Goal: Task Accomplishment & Management: Manage account settings

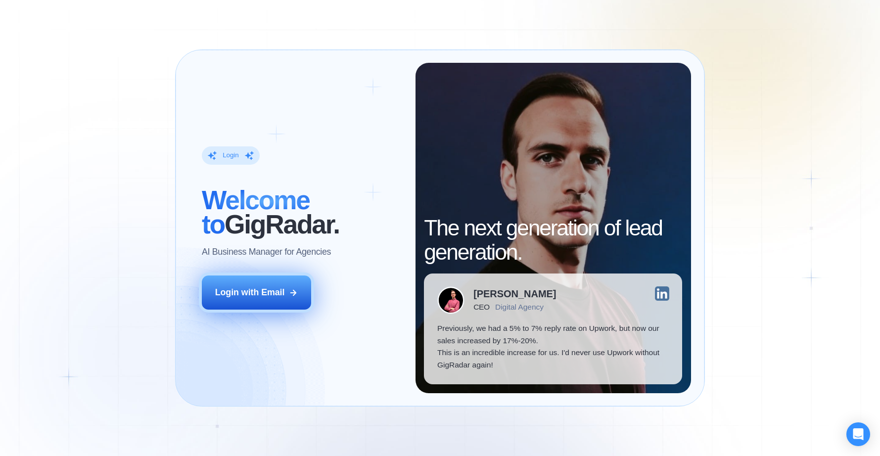
click at [268, 294] on div "Login with Email" at bounding box center [250, 292] width 70 height 12
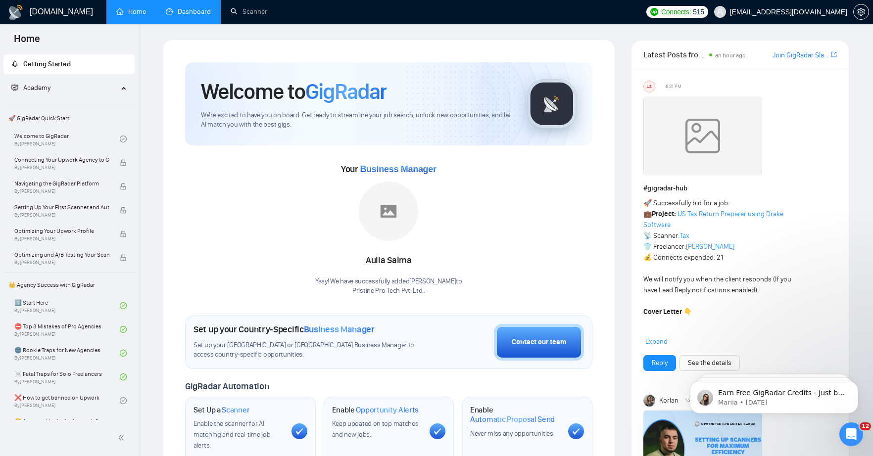
click at [187, 11] on link "Dashboard" at bounding box center [188, 11] width 45 height 8
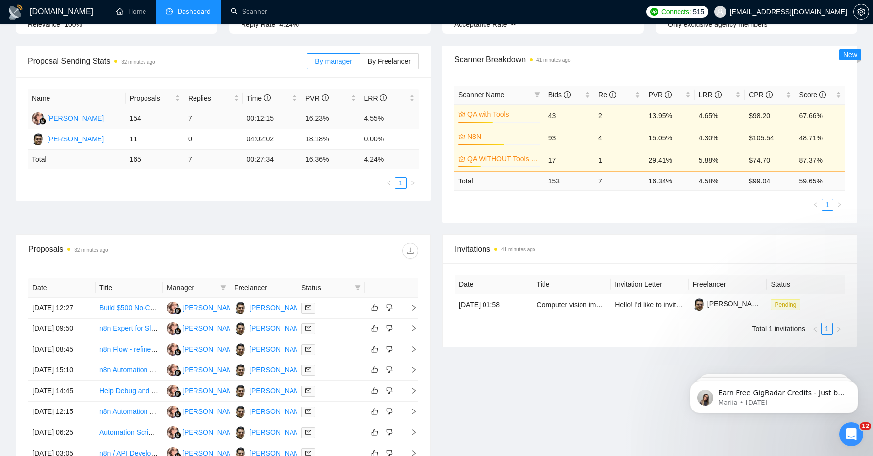
scroll to position [337, 0]
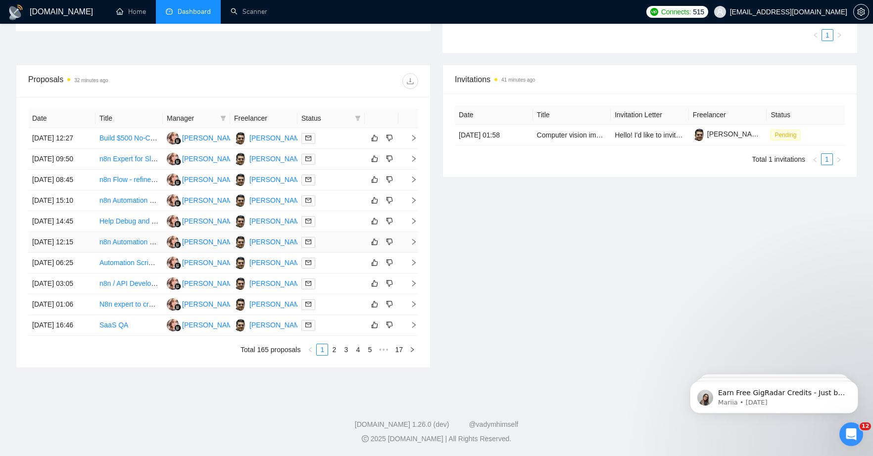
click at [121, 246] on link "n8n Automation Expert Needed for Workflow Setup & Optimization" at bounding box center [200, 242] width 203 height 8
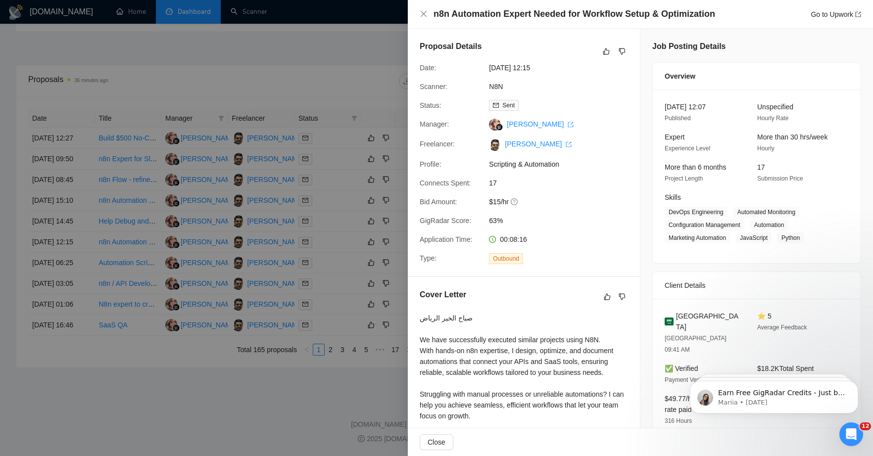
click at [287, 31] on div at bounding box center [436, 228] width 873 height 456
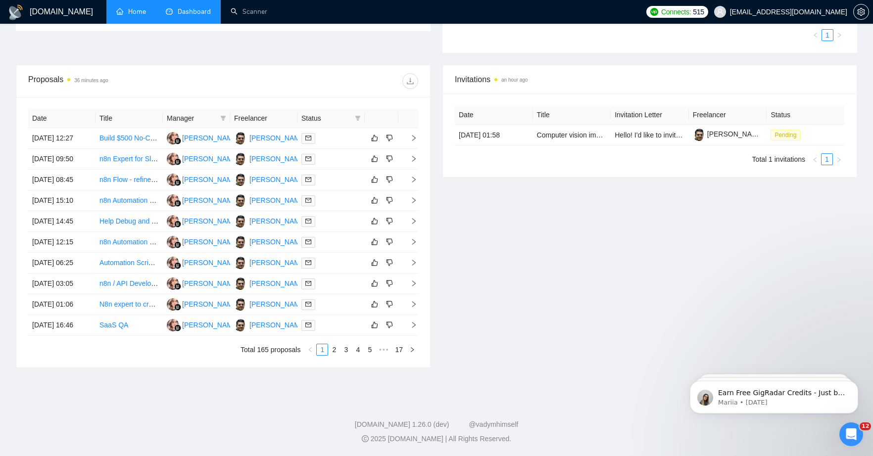
click at [135, 16] on link "Home" at bounding box center [131, 11] width 30 height 8
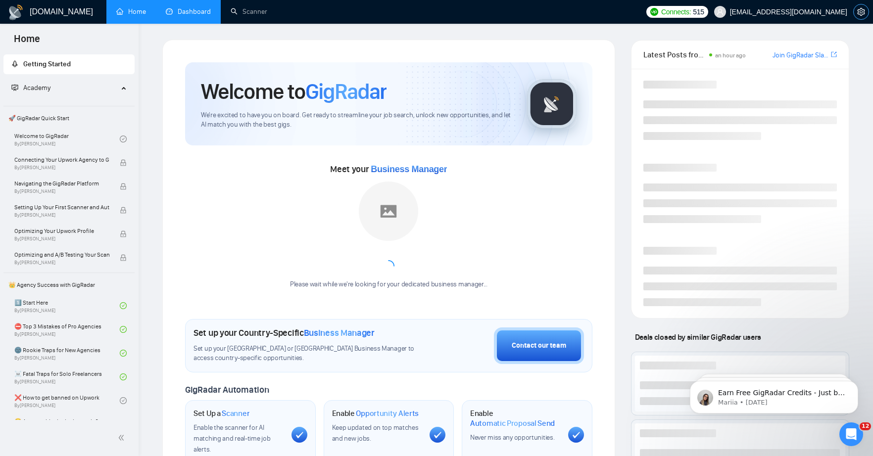
click at [864, 14] on icon "setting" at bounding box center [861, 12] width 8 height 8
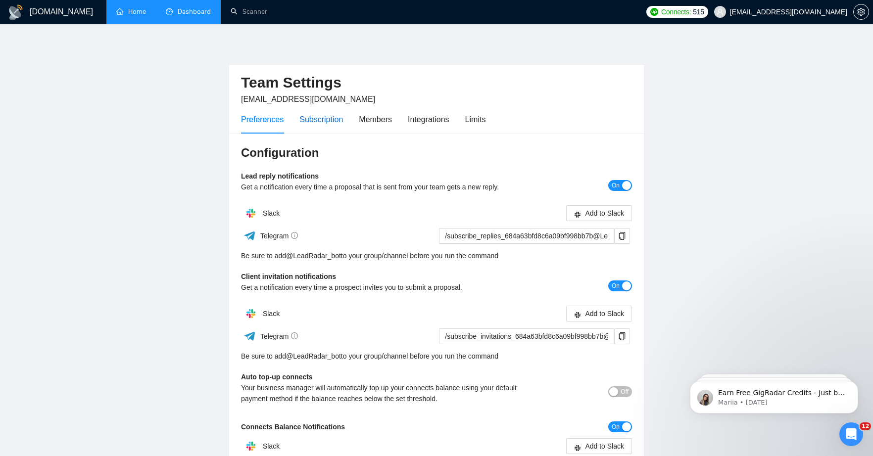
click at [330, 124] on div "Subscription" at bounding box center [321, 119] width 44 height 12
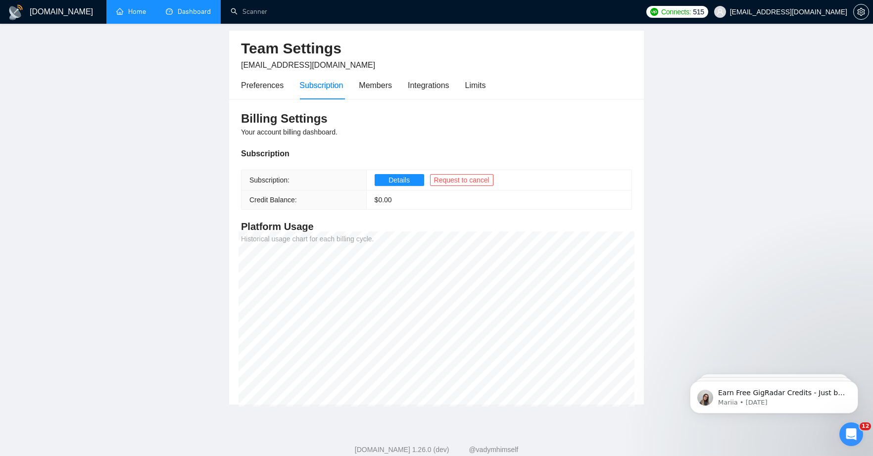
scroll to position [57, 0]
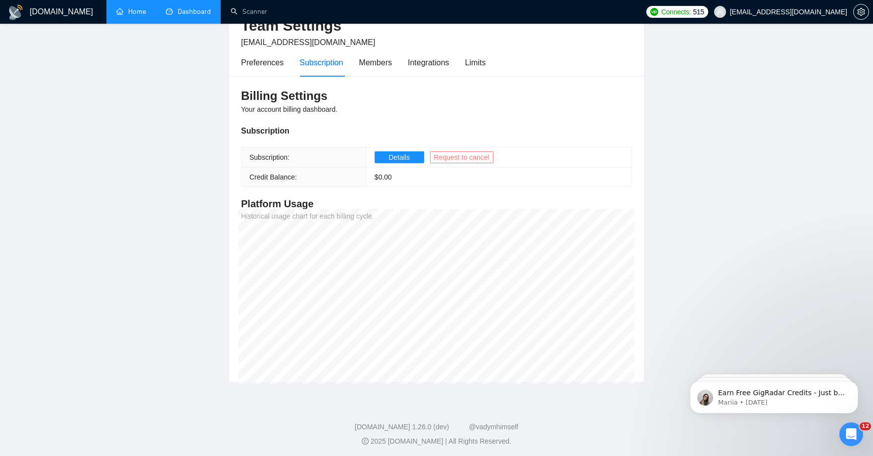
click at [462, 156] on span "Request to cancel" at bounding box center [461, 157] width 55 height 11
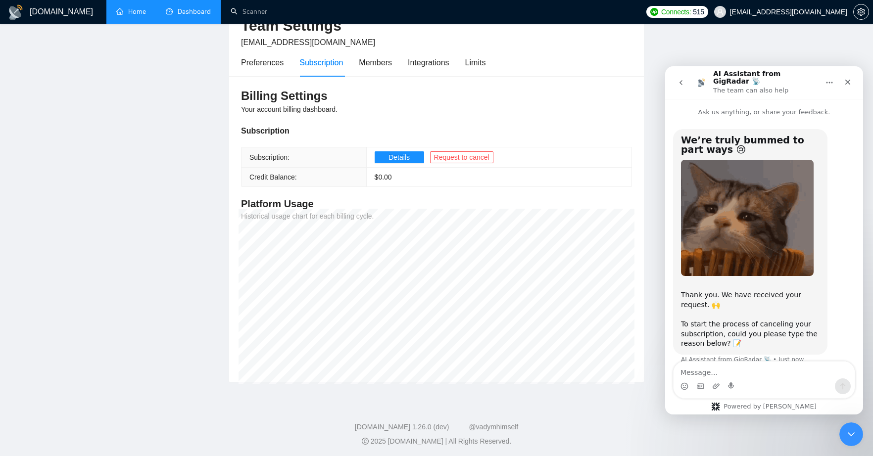
scroll to position [7, 0]
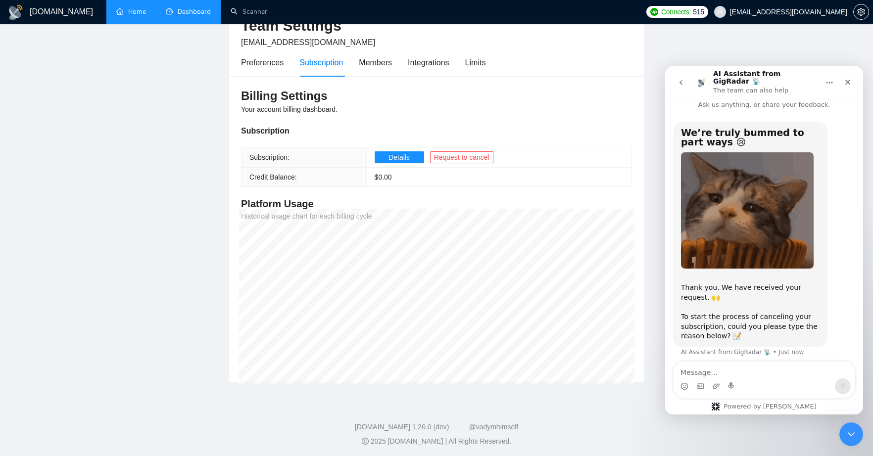
click at [707, 368] on textarea "Message…" at bounding box center [763, 370] width 181 height 17
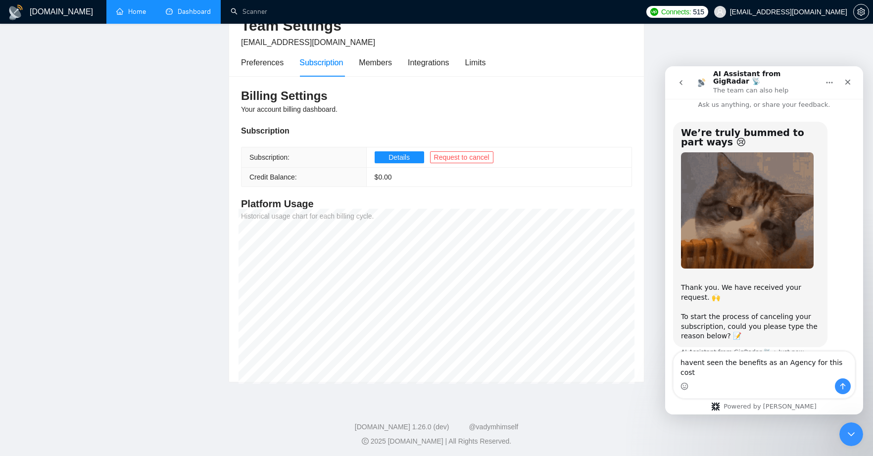
click at [681, 373] on textarea "havent seen the benefits as an Agency for this cost" at bounding box center [763, 365] width 181 height 27
type textarea "I havent seen the benefits as an Agency for this cost"
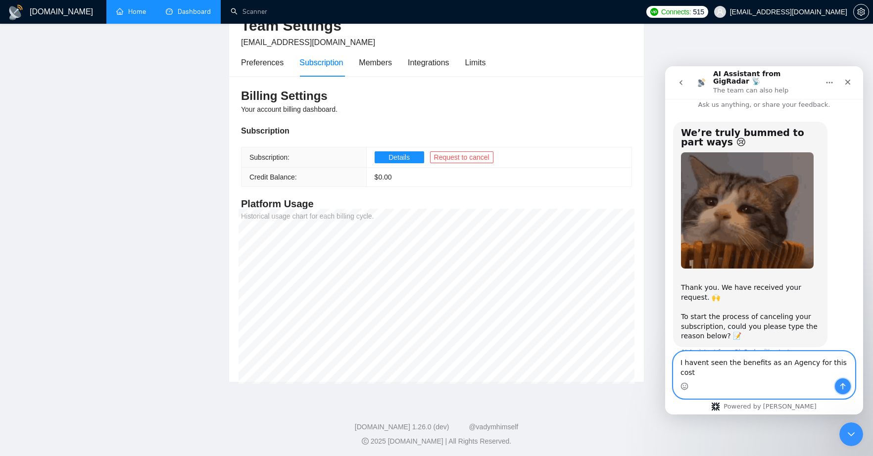
click at [845, 384] on icon "Send a message…" at bounding box center [842, 386] width 8 height 8
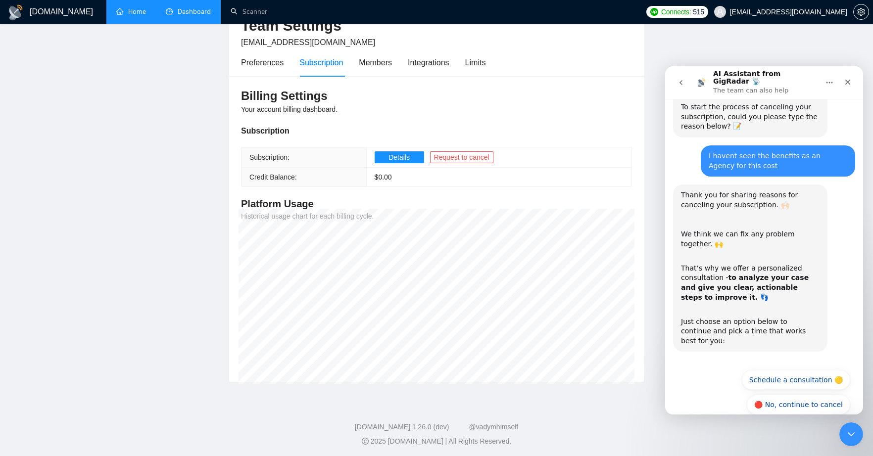
scroll to position [218, 0]
click at [794, 369] on button "Schedule a consultation 🟡" at bounding box center [795, 379] width 108 height 20
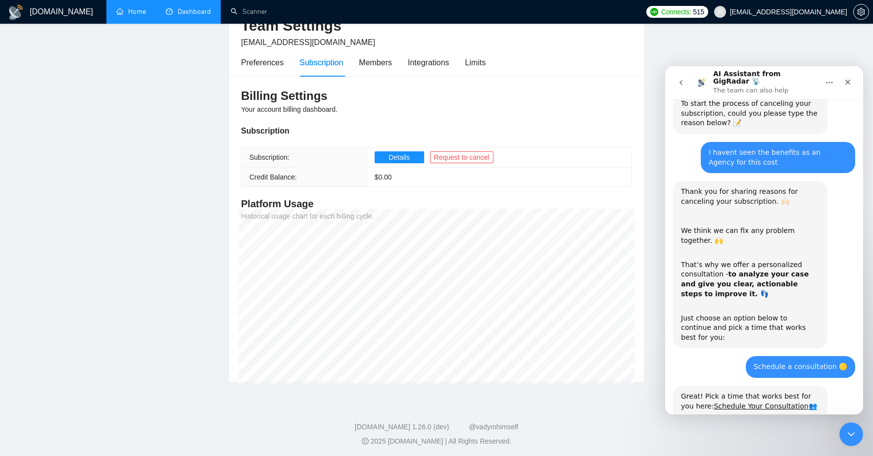
scroll to position [262, 0]
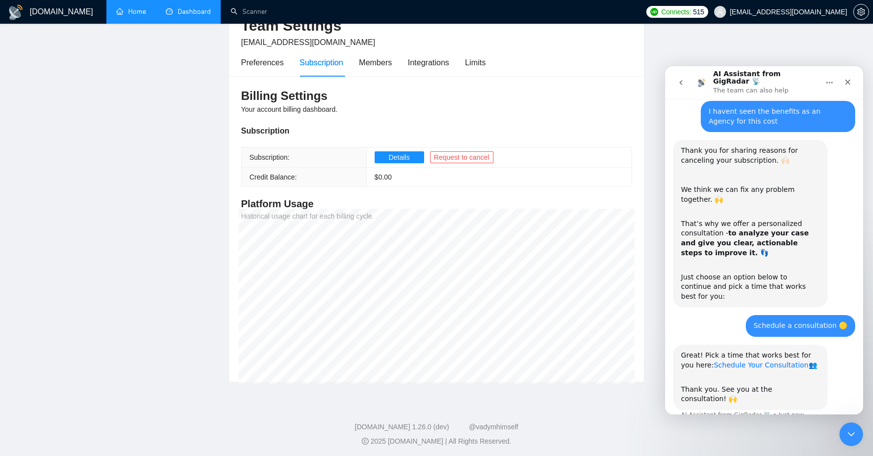
click at [743, 361] on link "Schedule Your Consultation" at bounding box center [760, 365] width 94 height 8
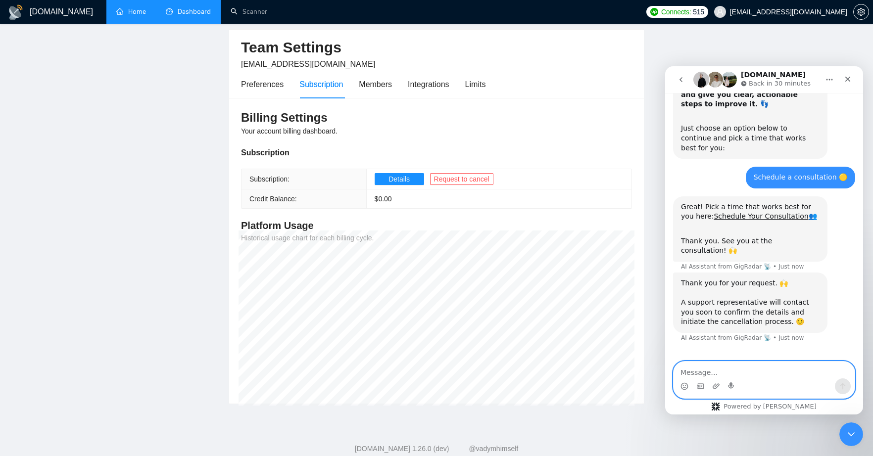
scroll to position [0, 0]
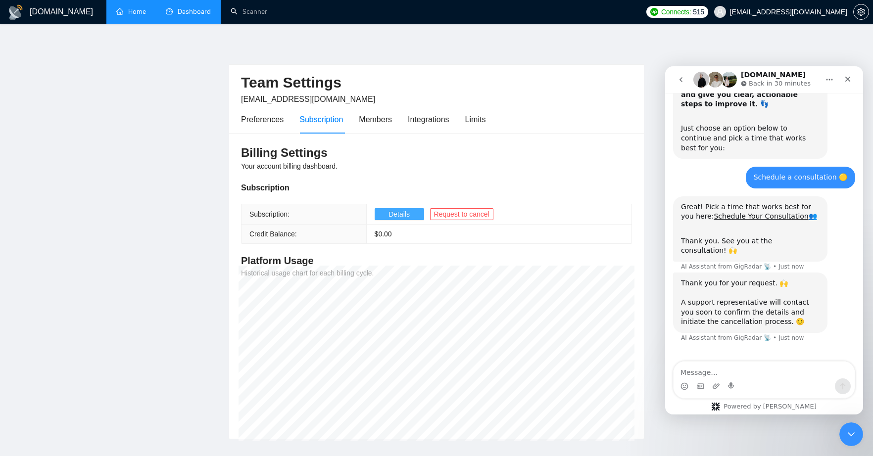
click at [400, 220] on button "Details" at bounding box center [398, 214] width 49 height 12
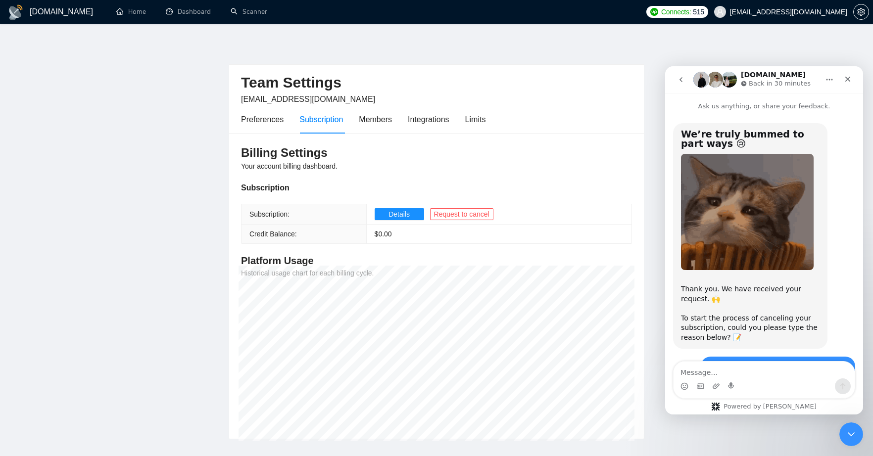
scroll to position [394, 0]
